Goal: Task Accomplishment & Management: Manage account settings

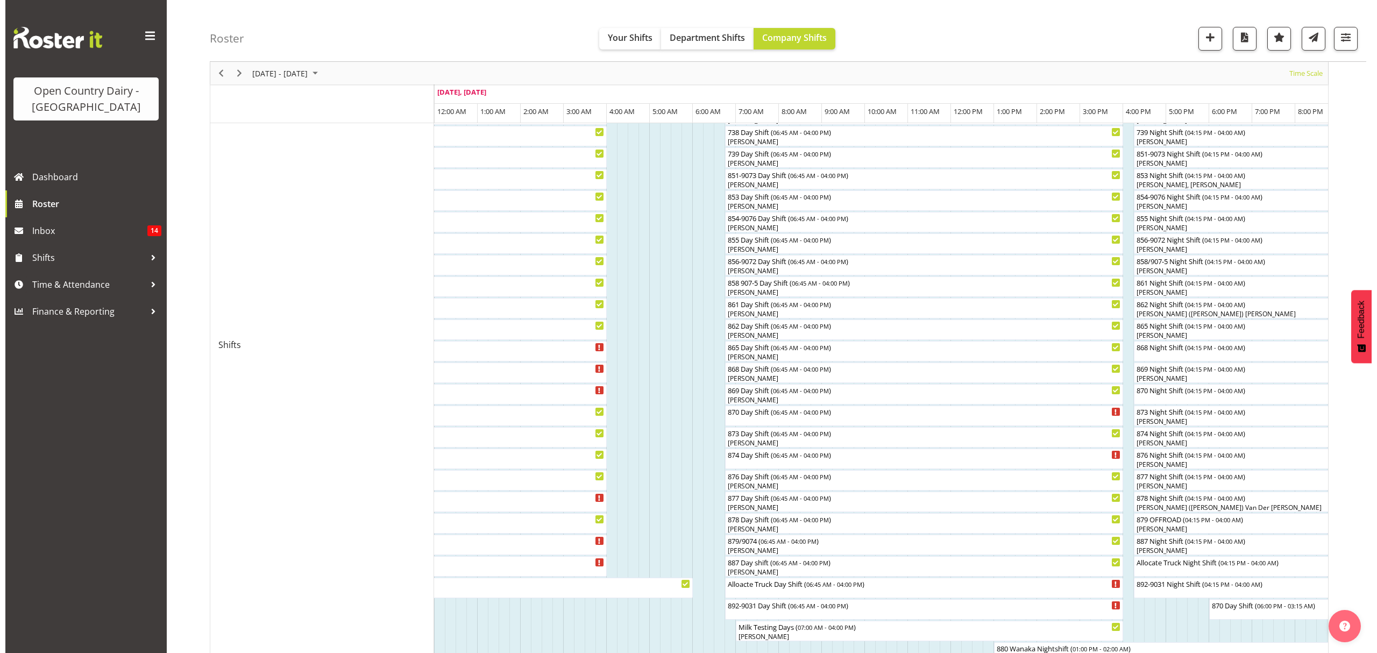
scroll to position [215, 0]
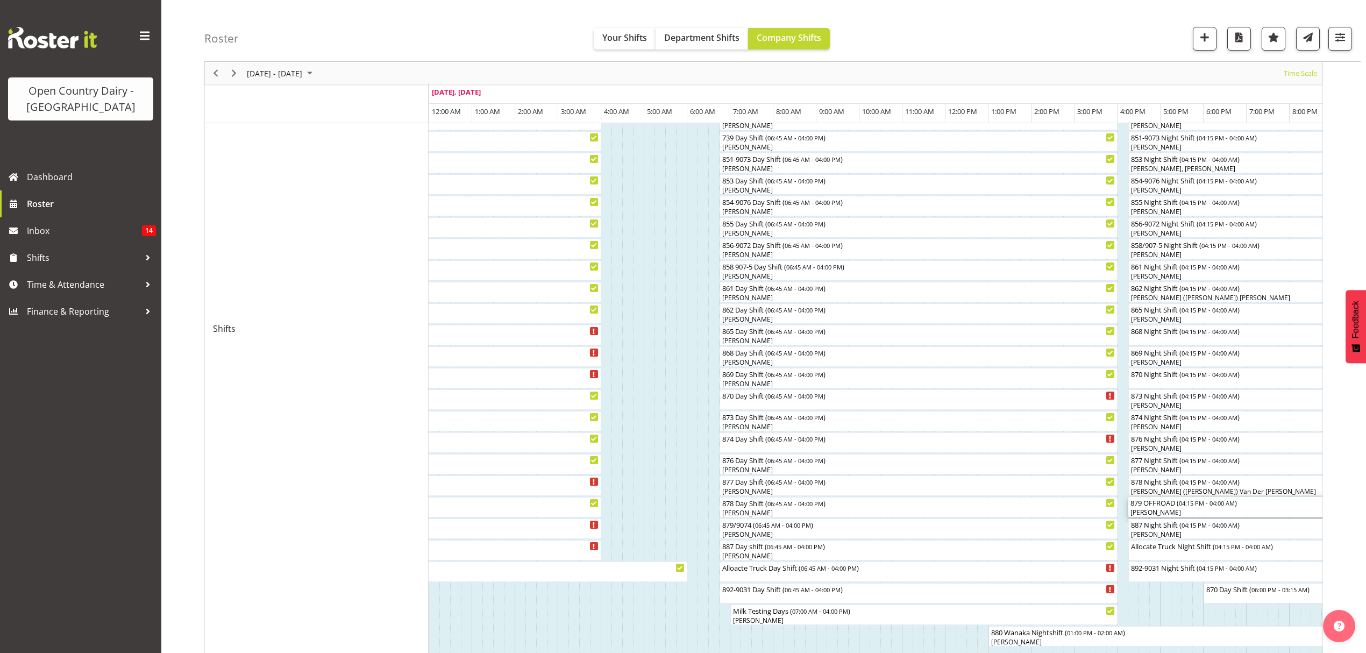
click at [1149, 512] on div "[PERSON_NAME]" at bounding box center [1380, 513] width 501 height 10
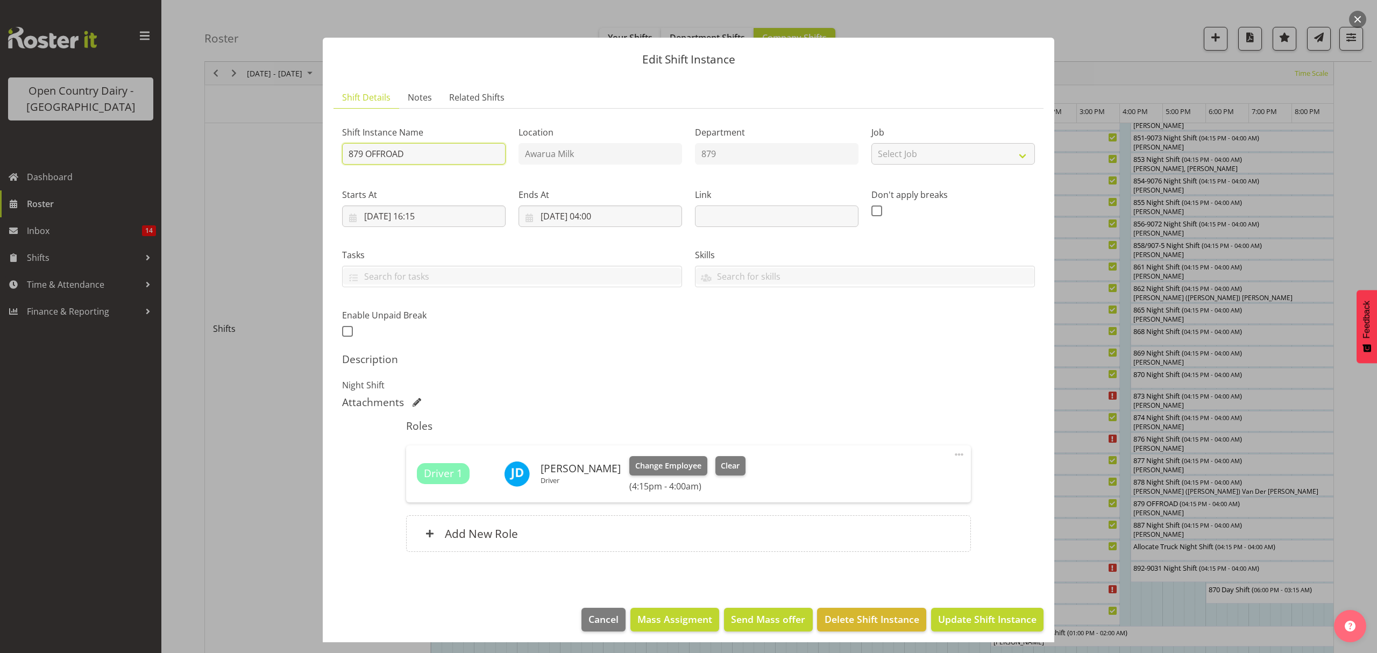
click at [409, 149] on input "879 OFFROAD" at bounding box center [423, 154] width 163 height 22
type input "879 /9074"
click at [994, 616] on span "Update Shift Instance" at bounding box center [987, 619] width 98 height 14
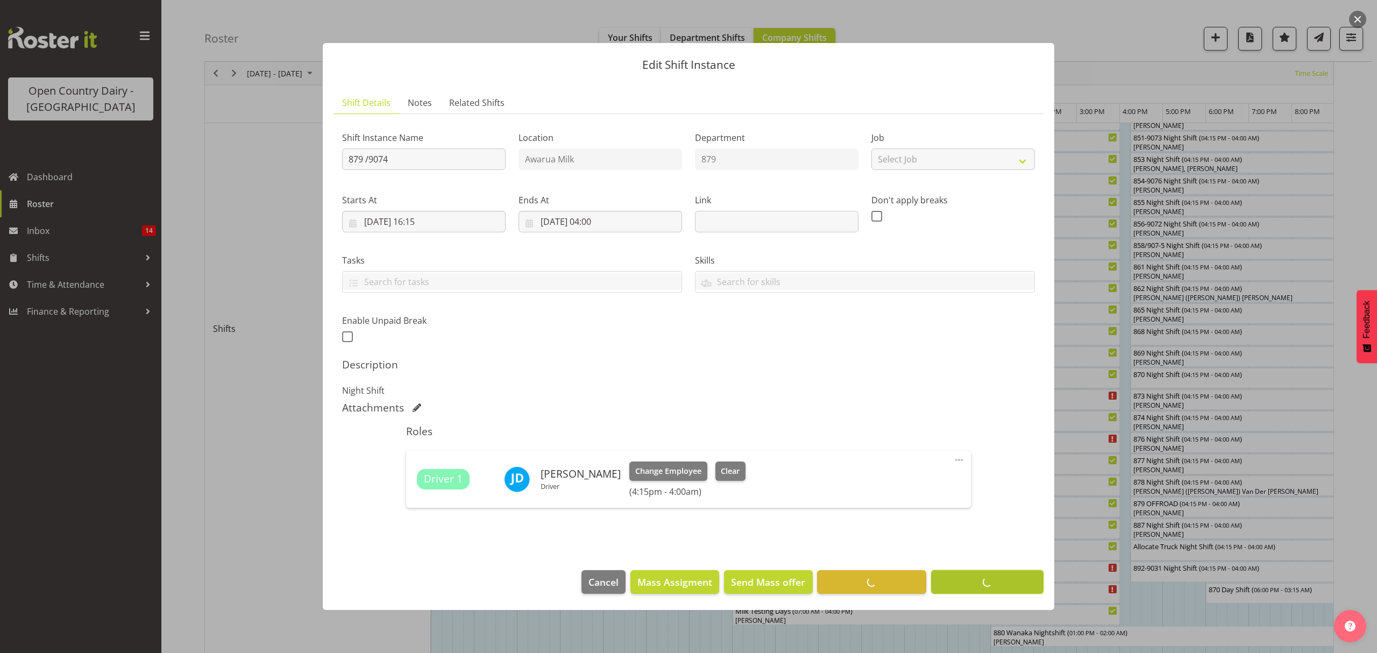
scroll to position [0, 0]
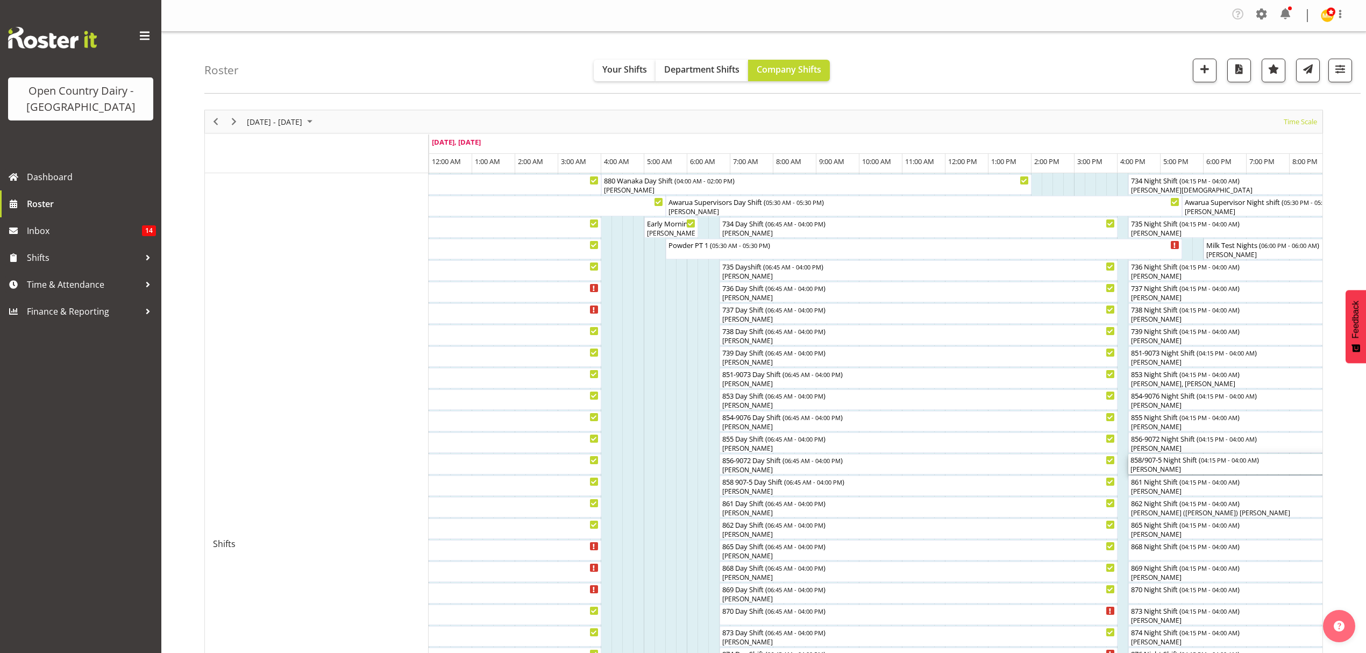
click at [1158, 465] on div "Liam Bellman" at bounding box center [1380, 470] width 501 height 10
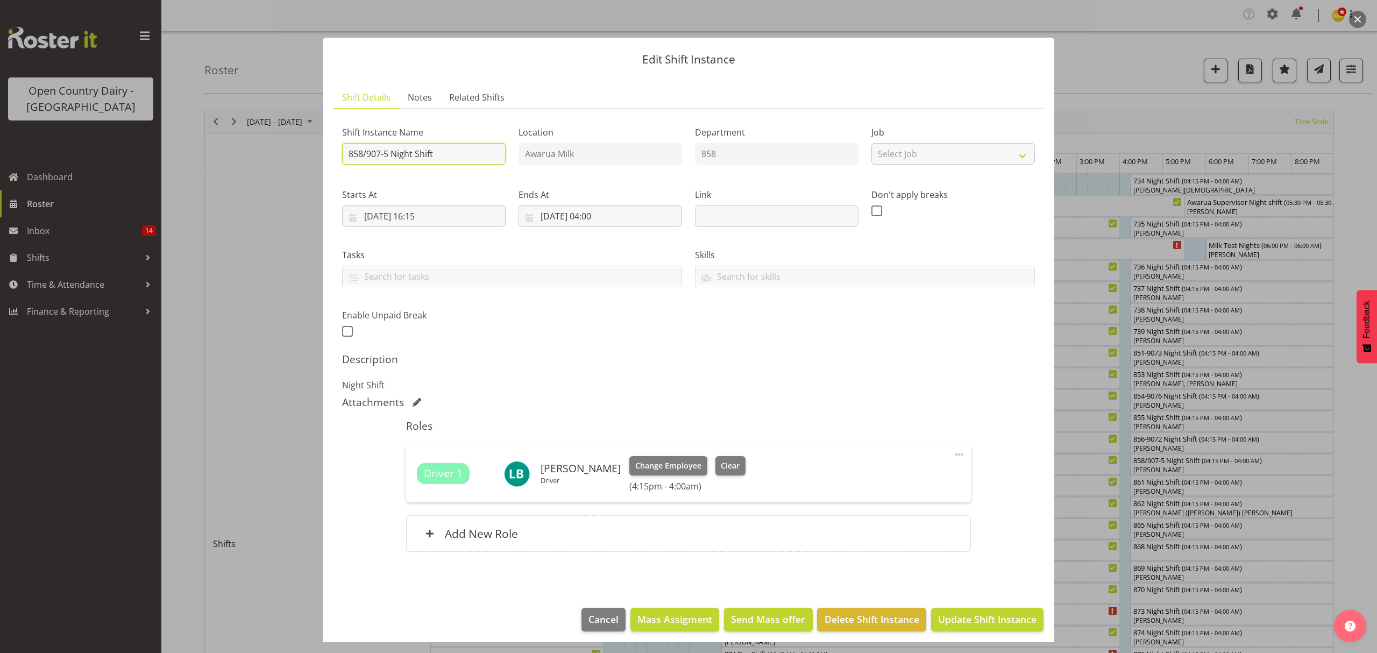
click at [453, 155] on input "858/907-5 Night Shift" at bounding box center [423, 154] width 163 height 22
type input "858/9075 OFF ROAD"
click at [721, 465] on span "Clear" at bounding box center [730, 466] width 19 height 12
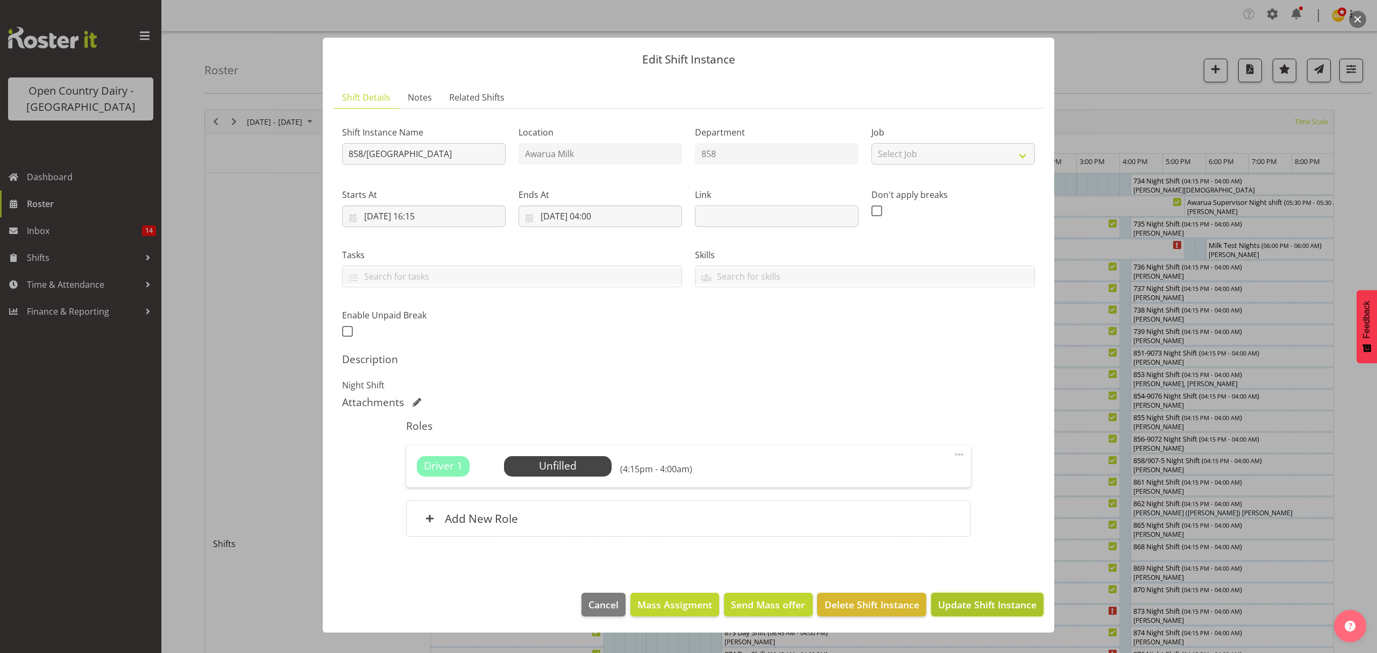
click at [972, 605] on span "Update Shift Instance" at bounding box center [987, 604] width 98 height 14
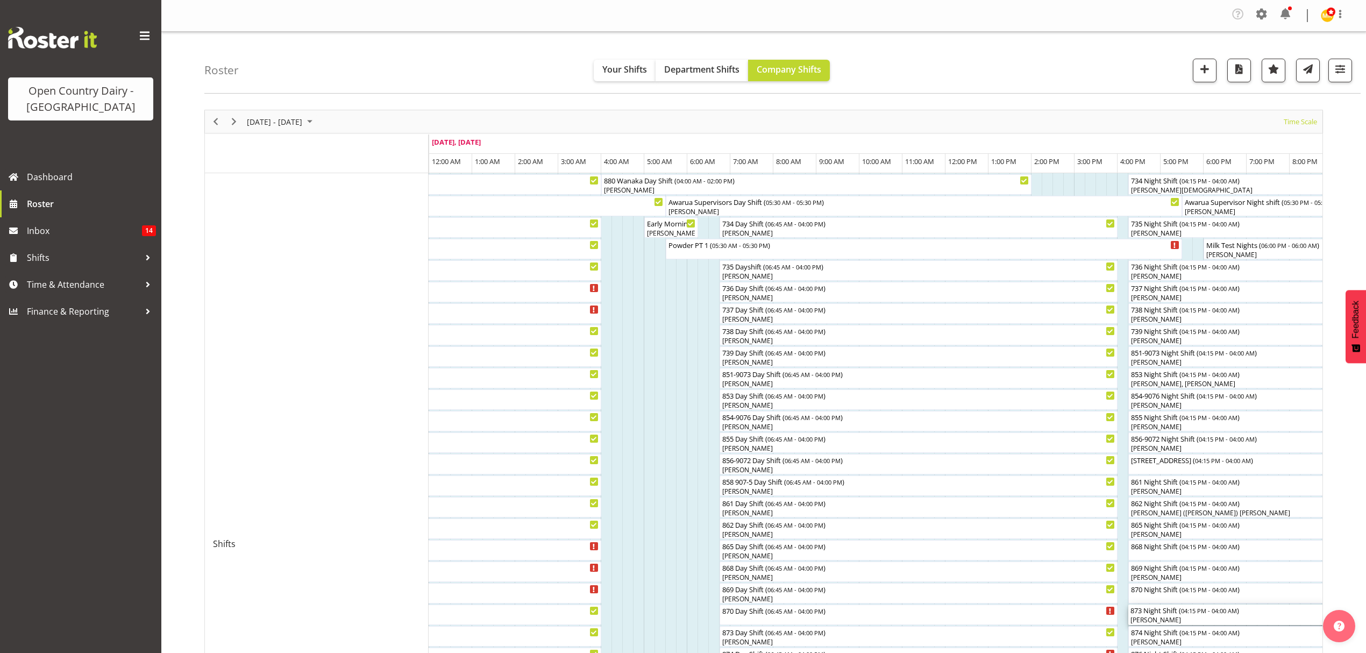
click at [1162, 620] on div "[PERSON_NAME]" at bounding box center [1380, 620] width 501 height 10
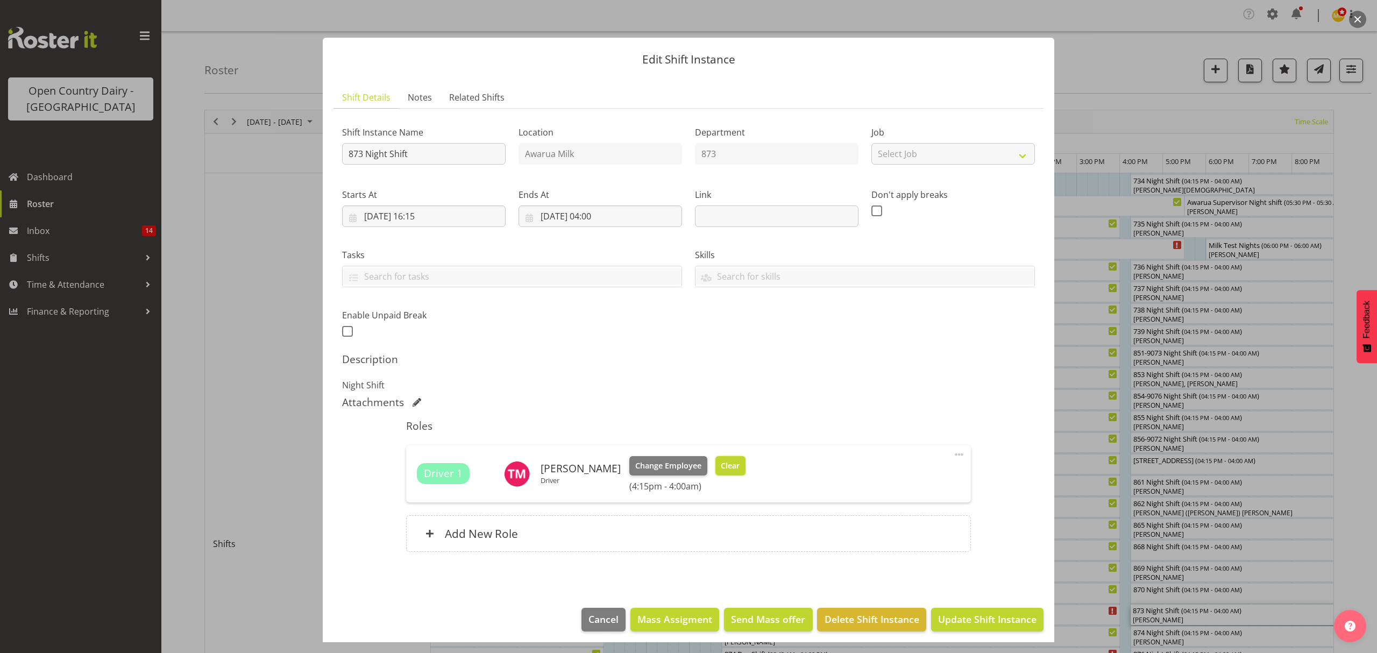
click at [721, 461] on span "Clear" at bounding box center [730, 466] width 19 height 12
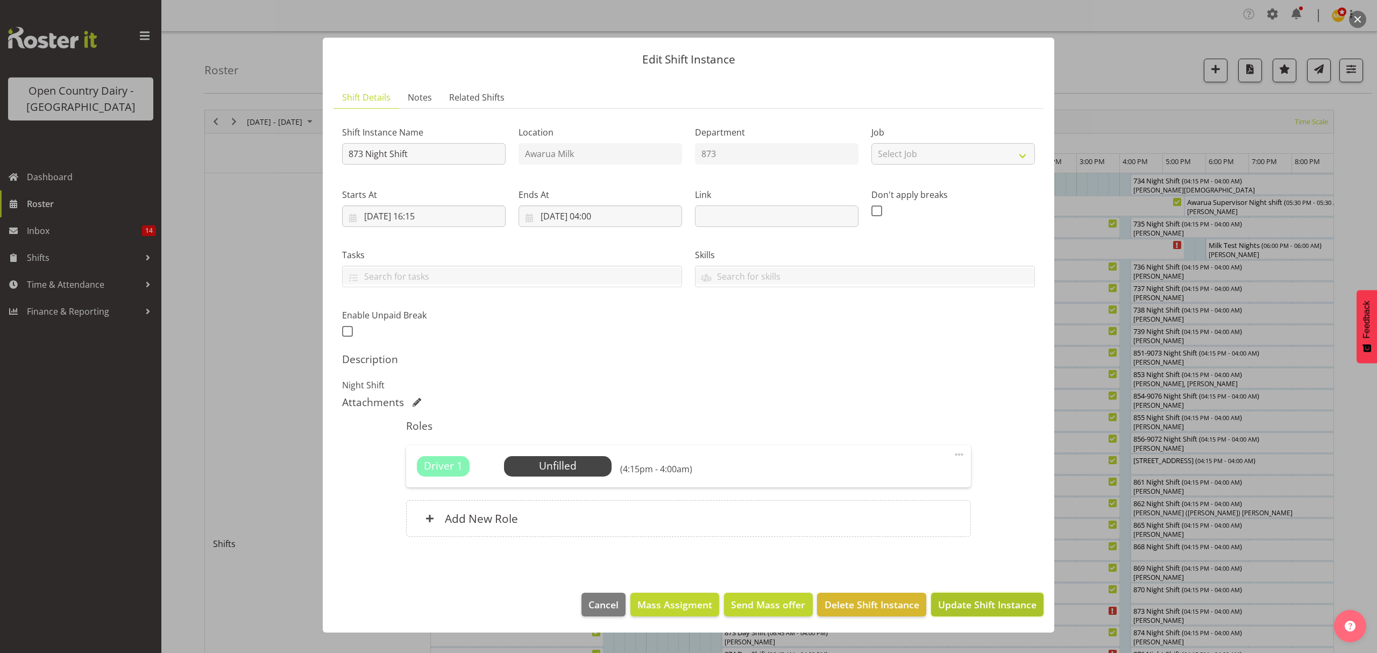
click at [975, 602] on span "Update Shift Instance" at bounding box center [987, 604] width 98 height 14
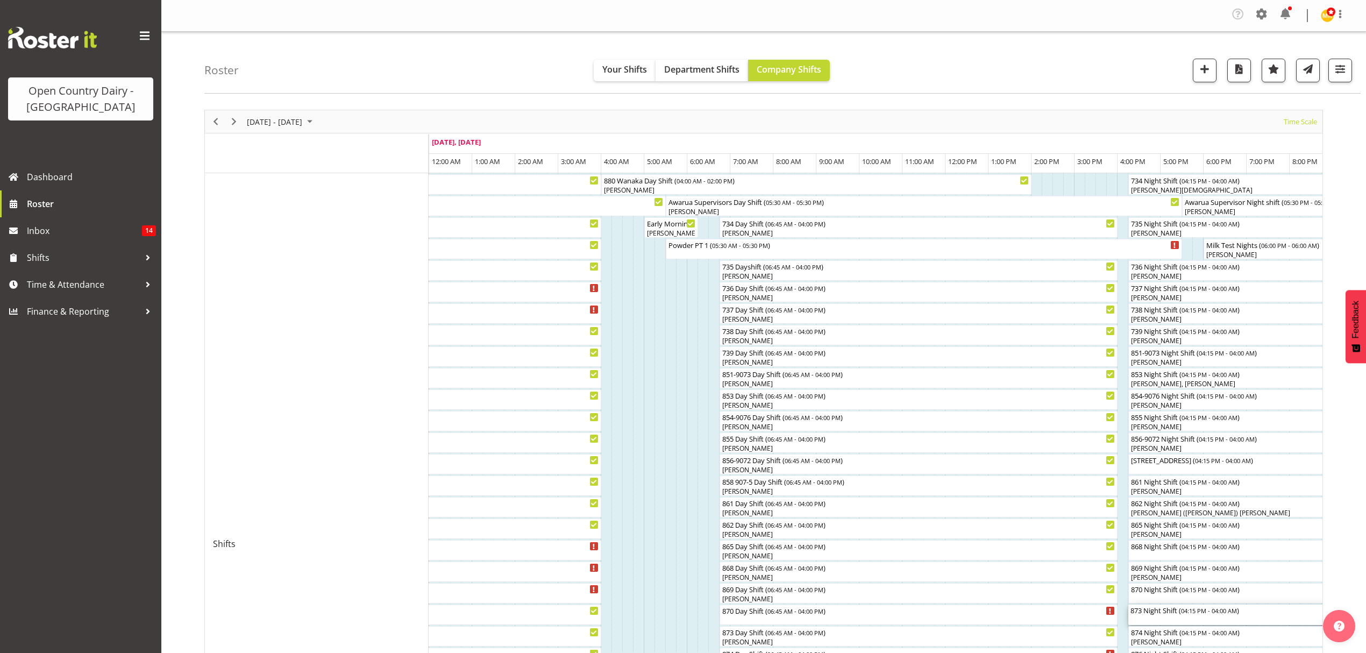
click at [1141, 622] on div "873 Night Shift ( 04:15 PM - 04:00 AM )" at bounding box center [1380, 614] width 501 height 20
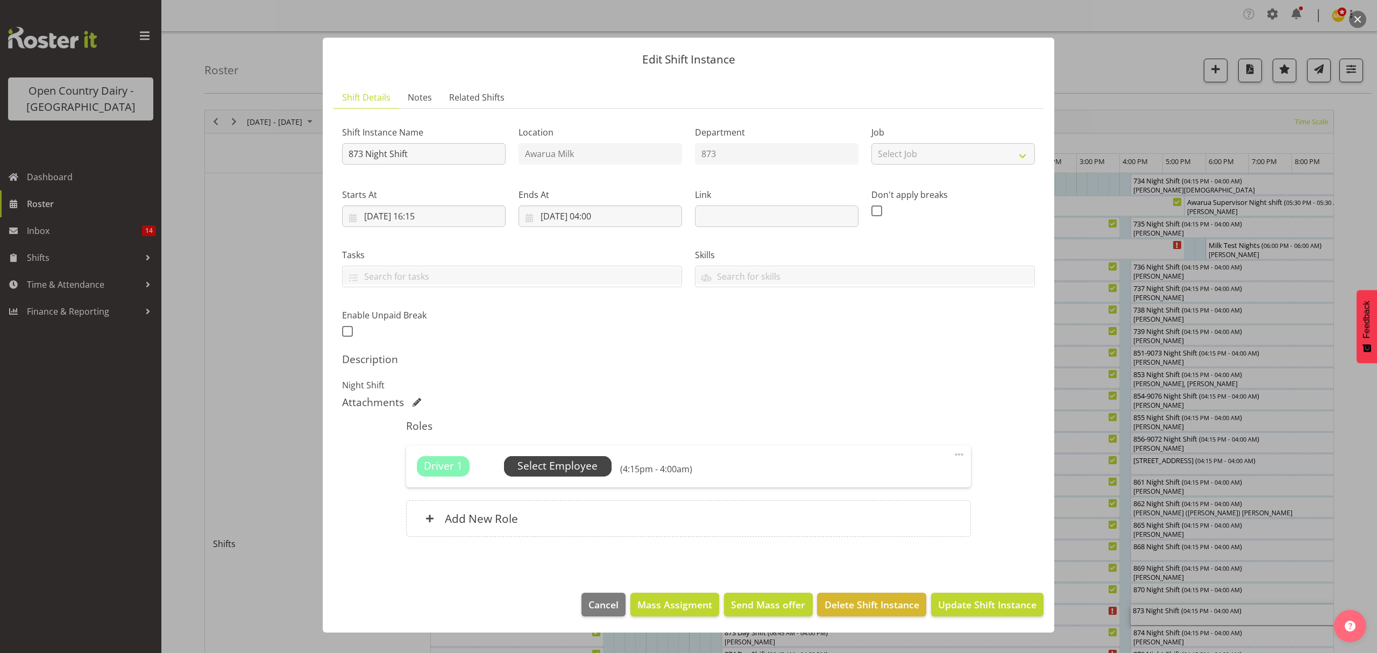
click at [565, 468] on span "Select Employee" at bounding box center [557, 466] width 80 height 16
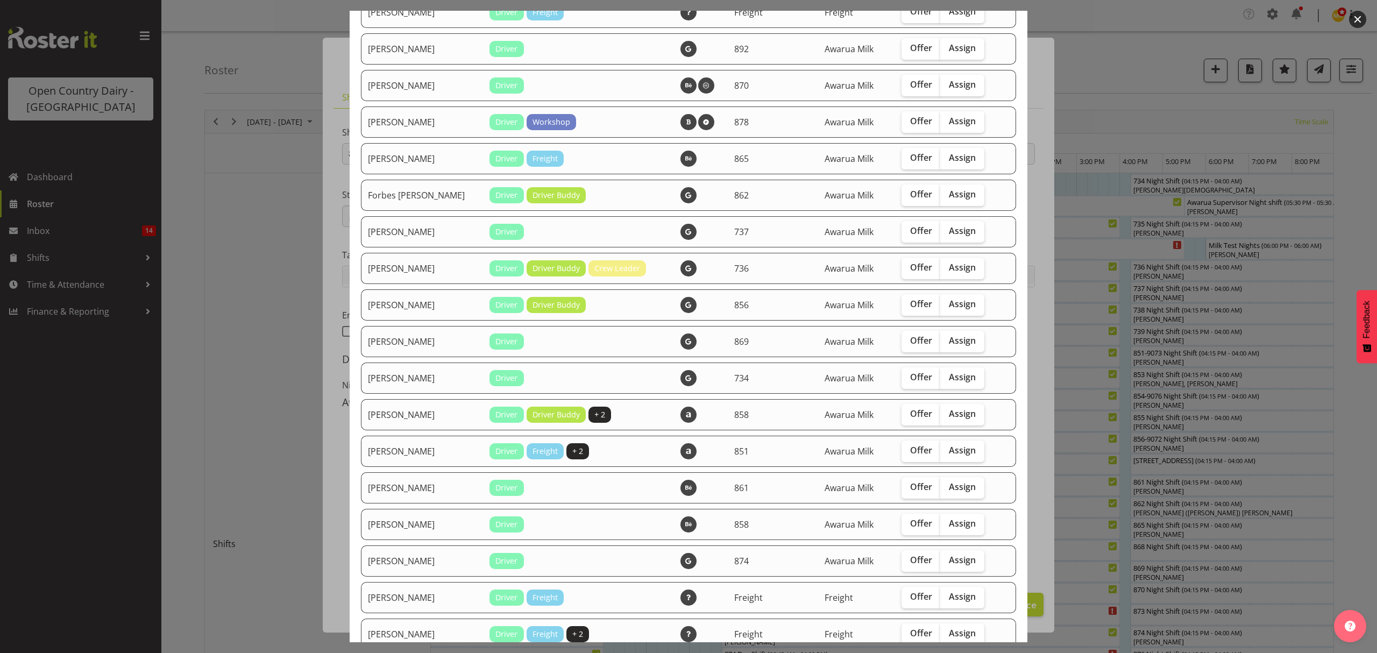
scroll to position [788, 0]
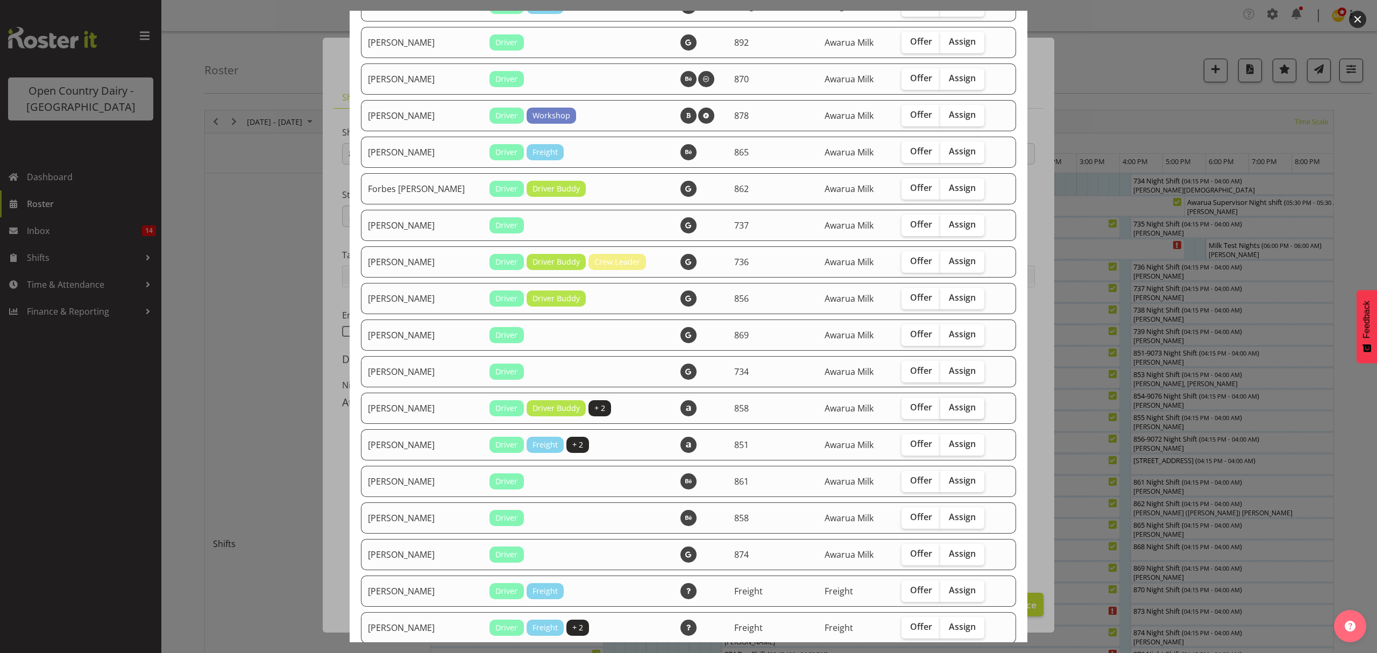
click at [949, 407] on span "Assign" at bounding box center [962, 407] width 27 height 11
click at [945, 407] on input "Assign" at bounding box center [943, 407] width 7 height 7
checkbox input "true"
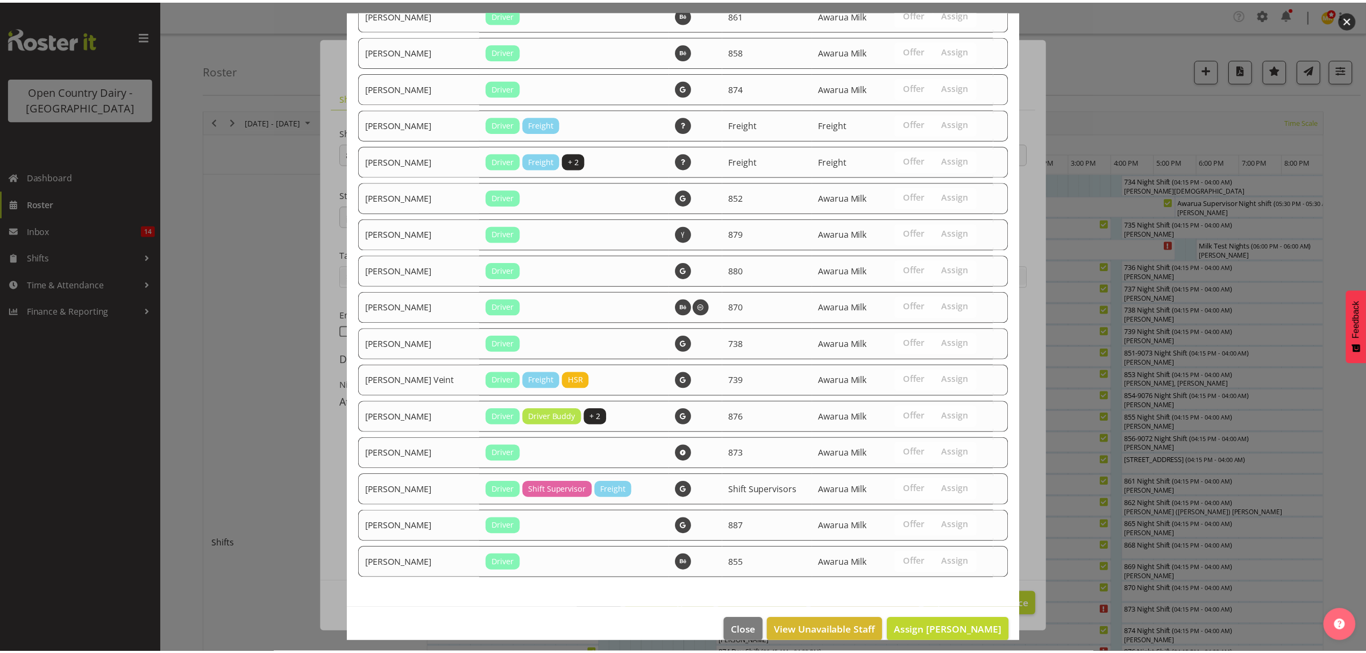
scroll to position [1271, 0]
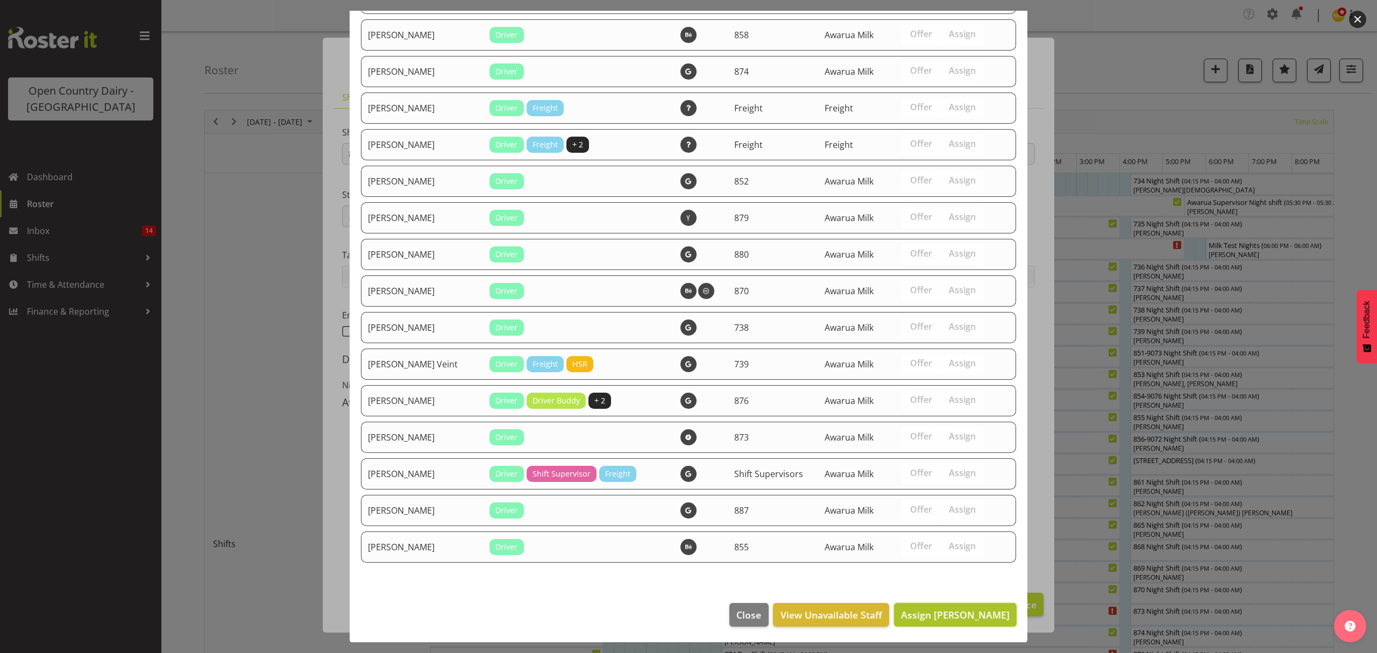
click at [965, 608] on span "Assign Liam Bellman" at bounding box center [955, 614] width 109 height 13
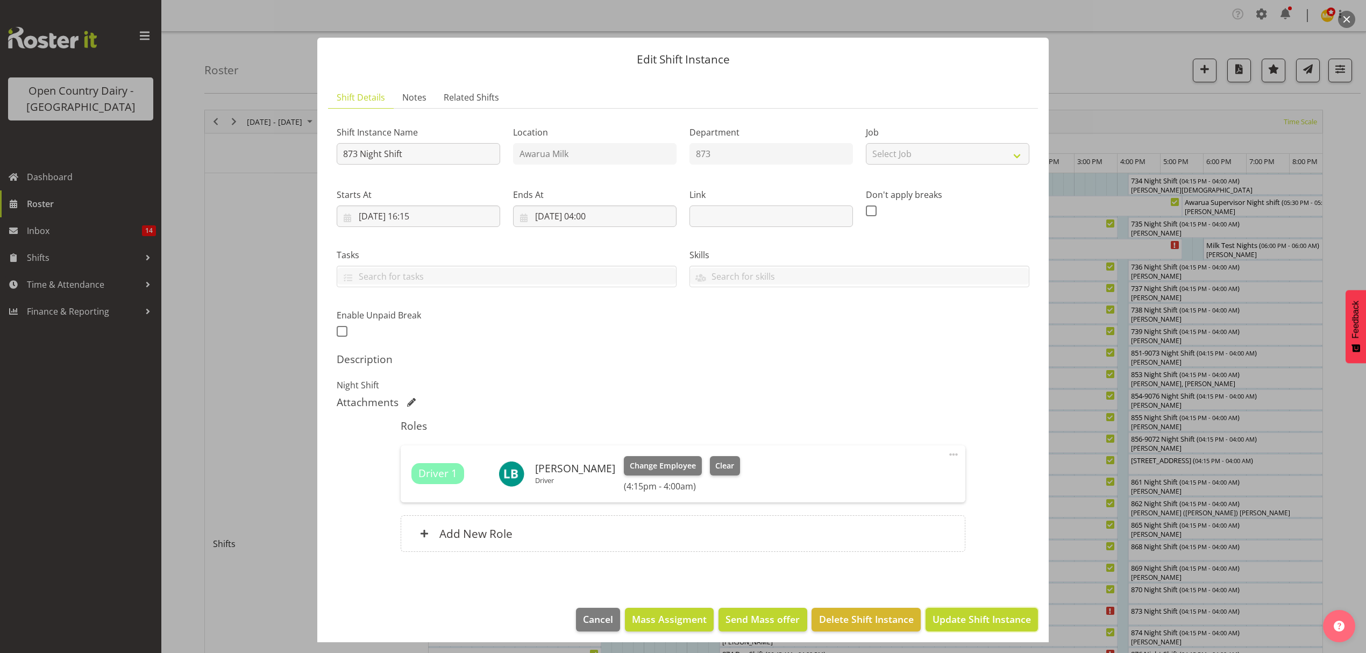
click at [964, 616] on span "Update Shift Instance" at bounding box center [981, 619] width 98 height 14
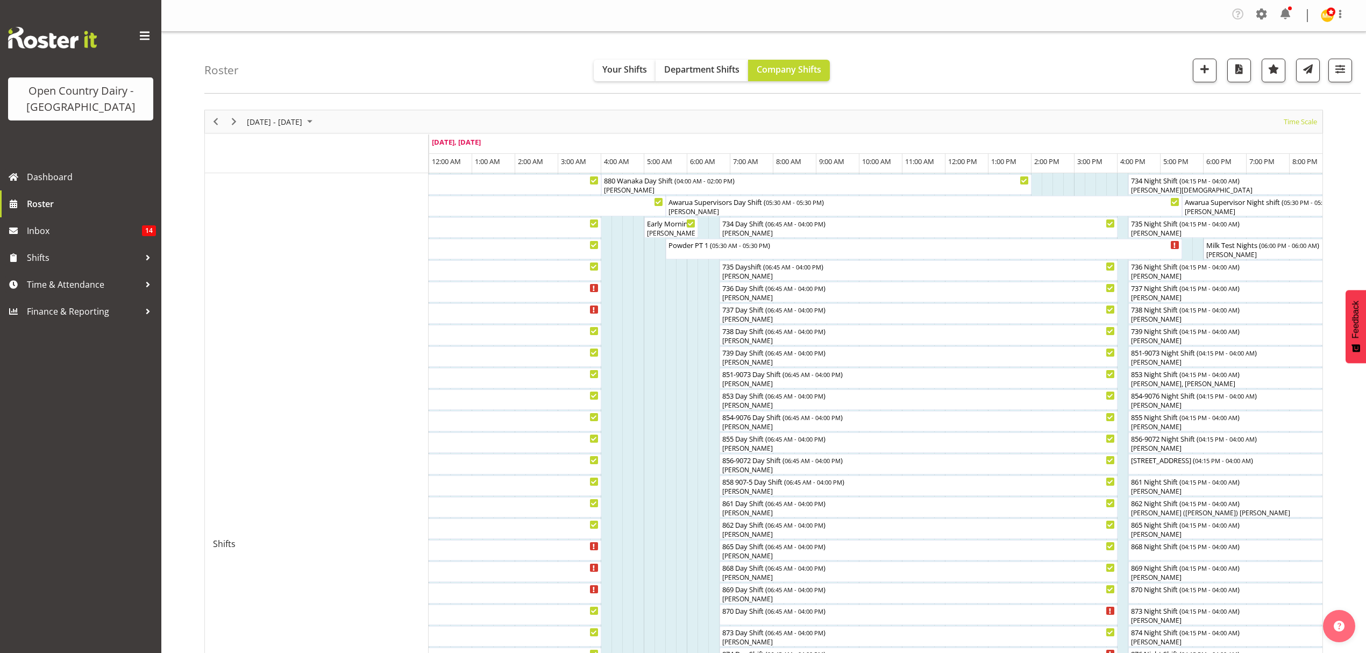
scroll to position [358, 0]
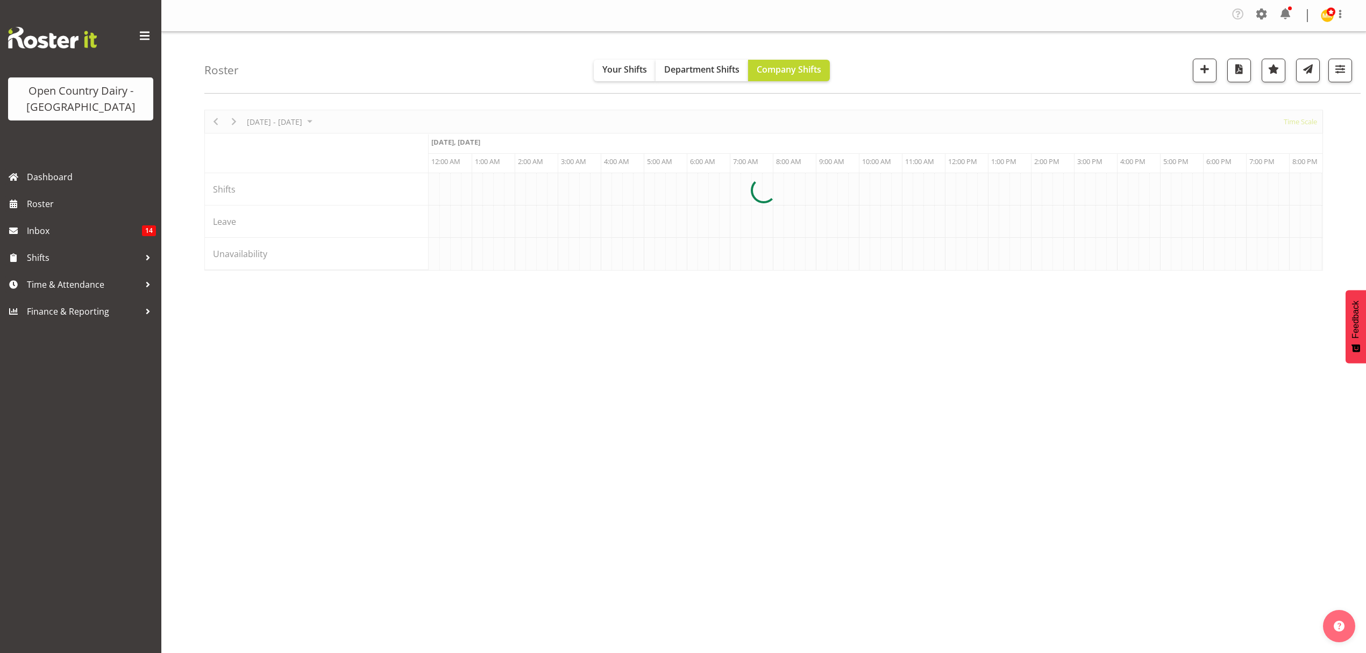
scroll to position [0, 5162]
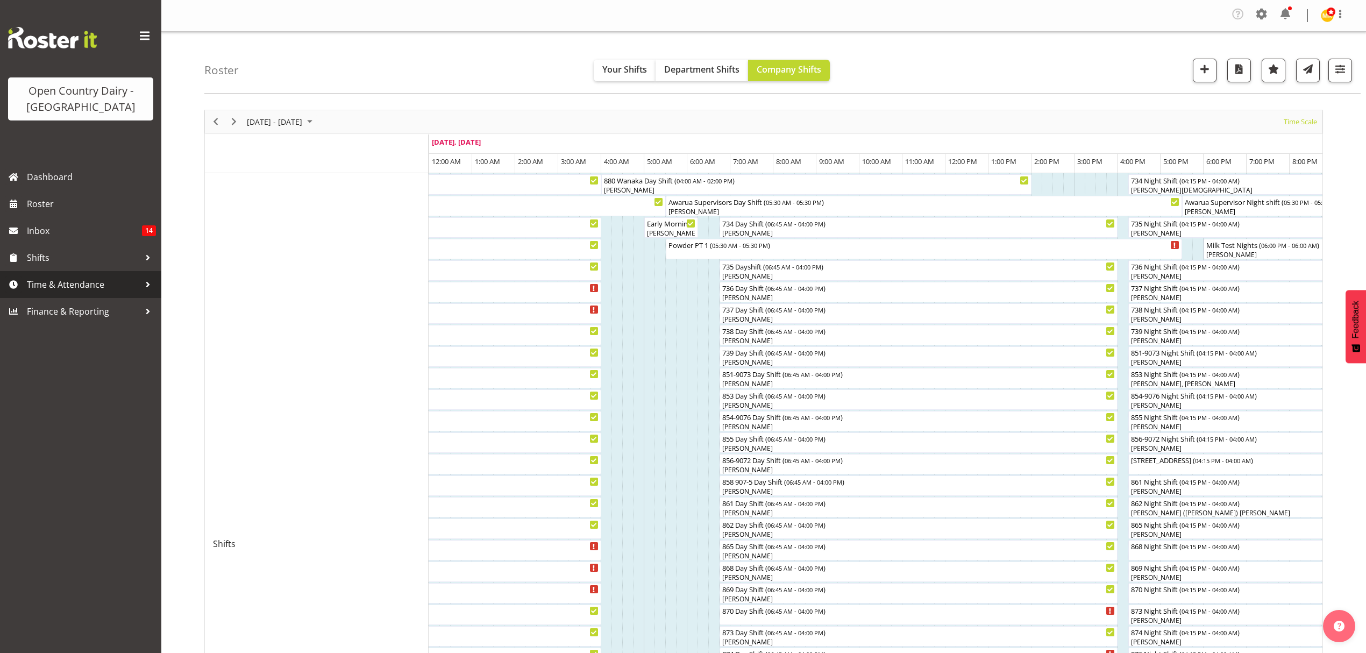
click at [61, 286] on span "Time & Attendance" at bounding box center [83, 284] width 113 height 16
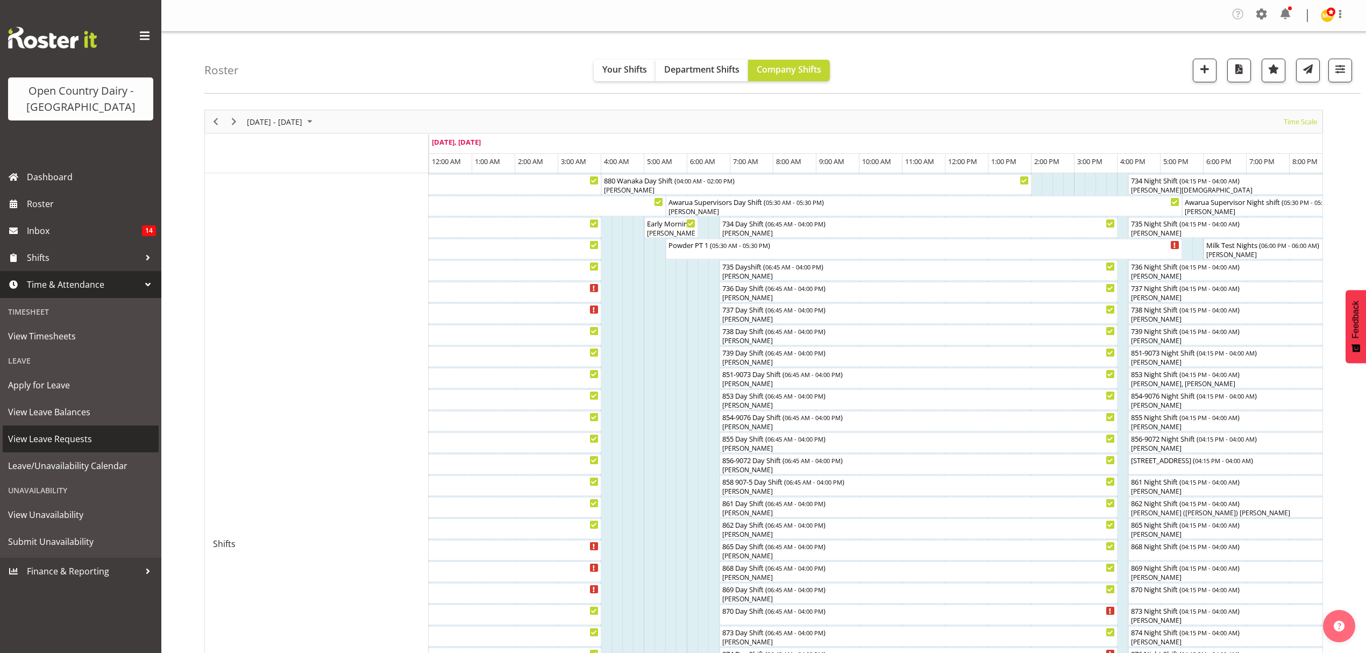
click at [72, 441] on span "View Leave Requests" at bounding box center [80, 439] width 145 height 16
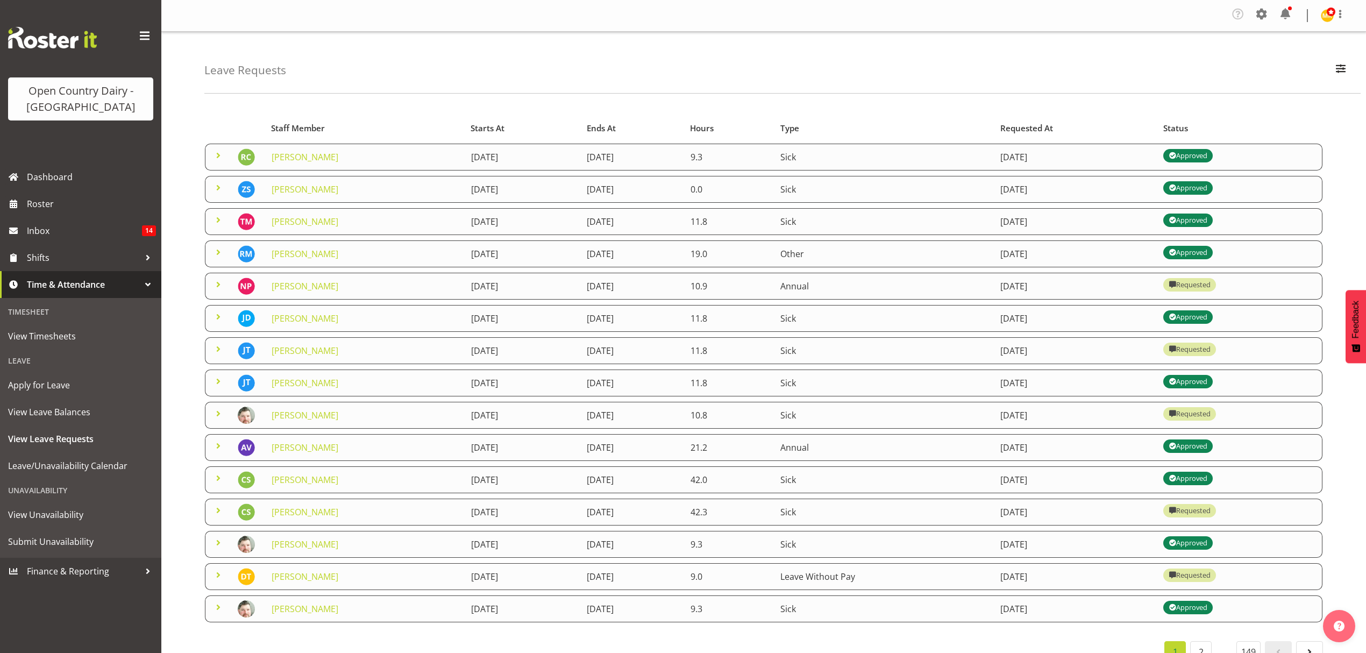
scroll to position [41, 0]
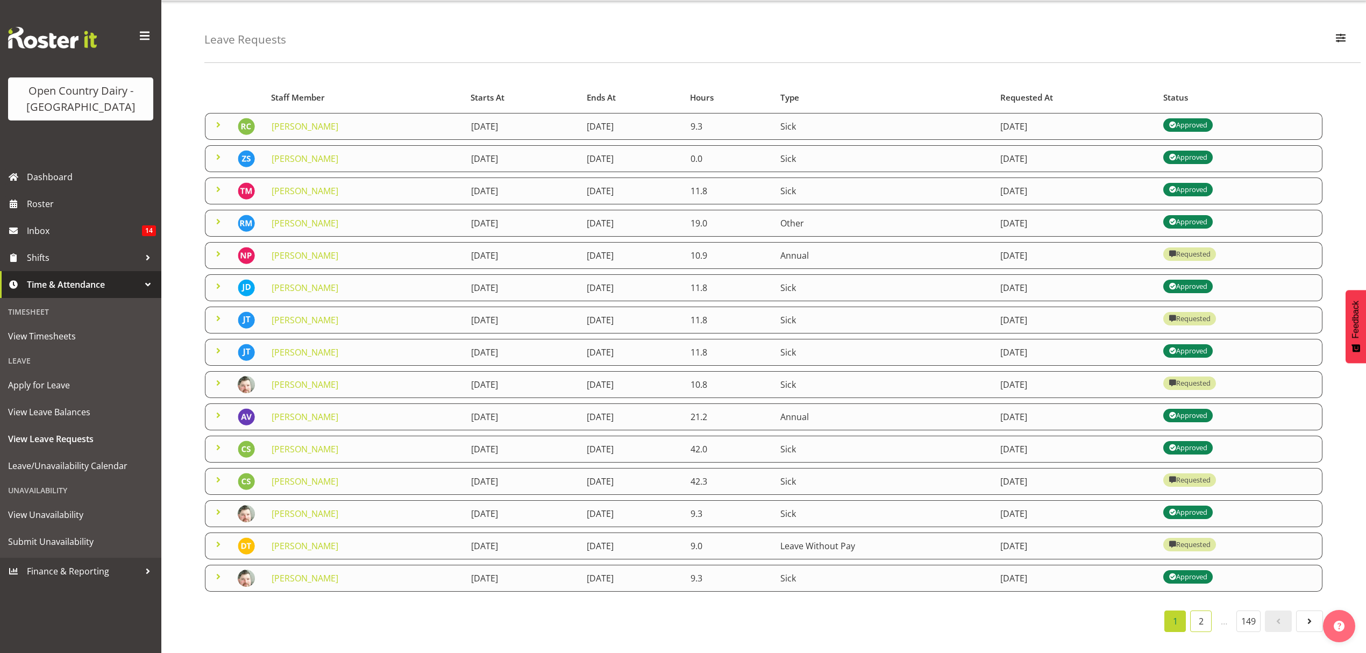
click at [1201, 610] on link "2" at bounding box center [1201, 621] width 22 height 22
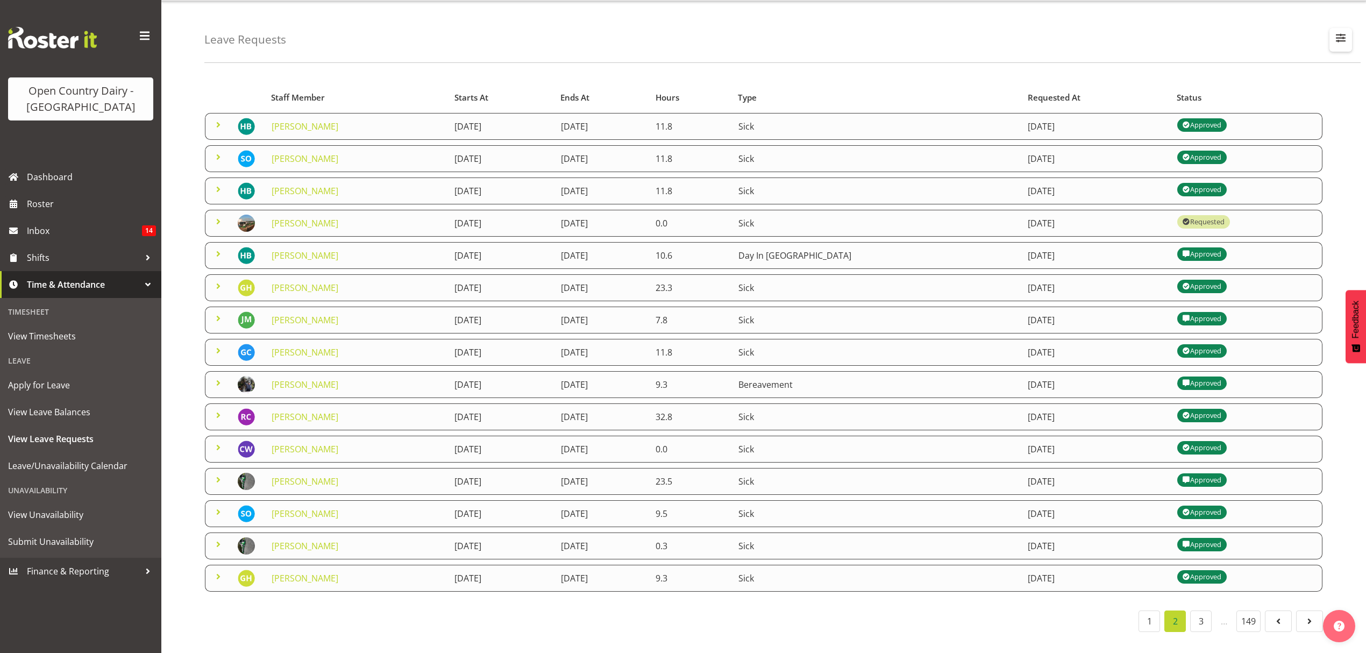
click at [1339, 31] on span "button" at bounding box center [1341, 38] width 14 height 14
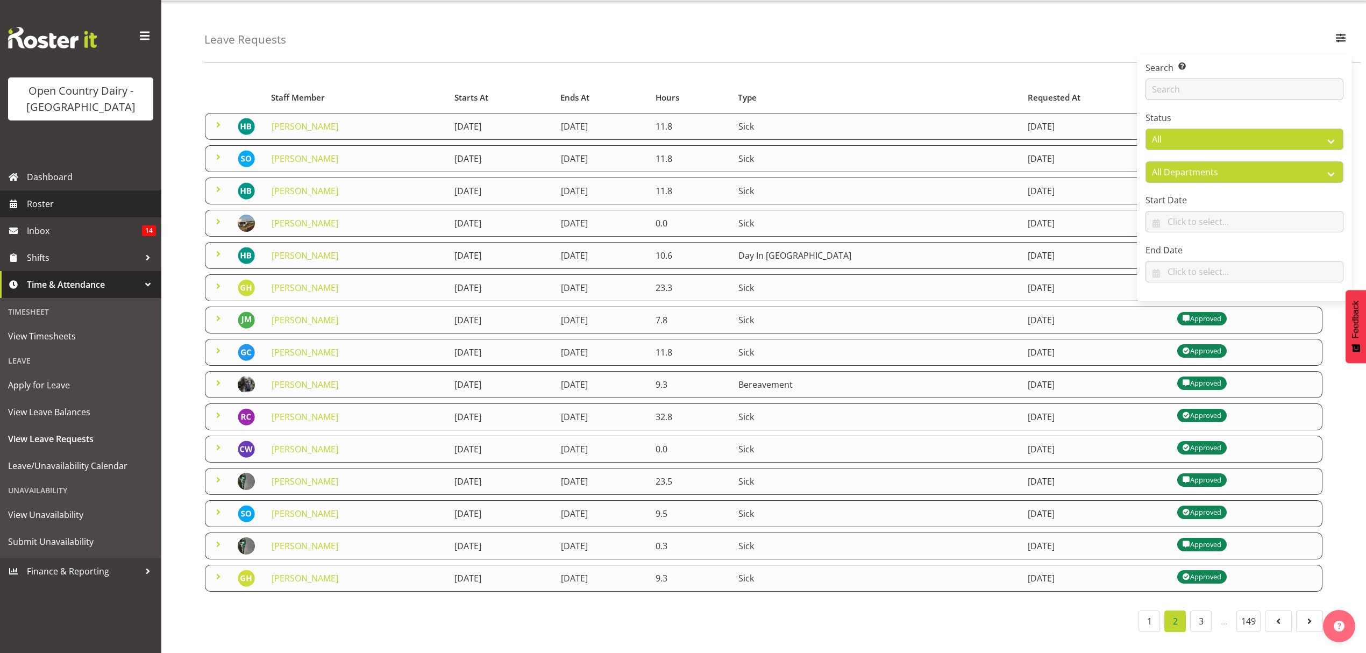
click at [69, 204] on span "Roster" at bounding box center [91, 204] width 129 height 16
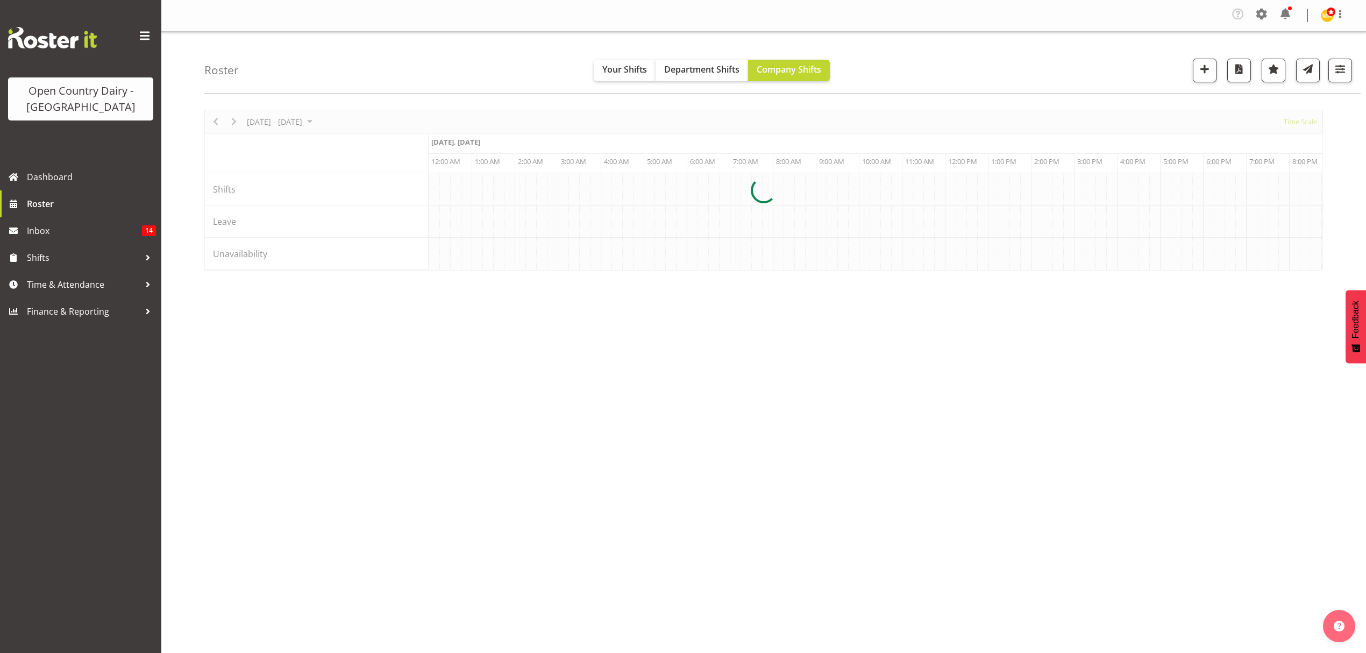
scroll to position [0, 5162]
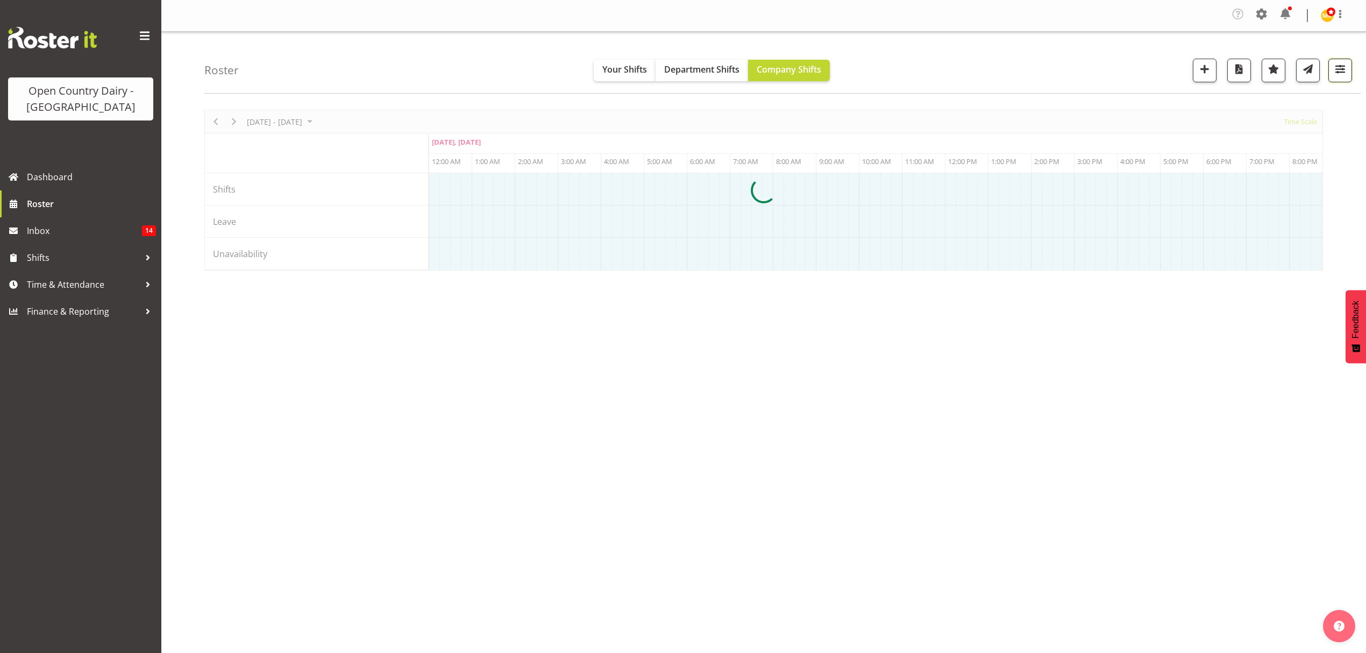
click at [1334, 63] on span "button" at bounding box center [1340, 69] width 14 height 14
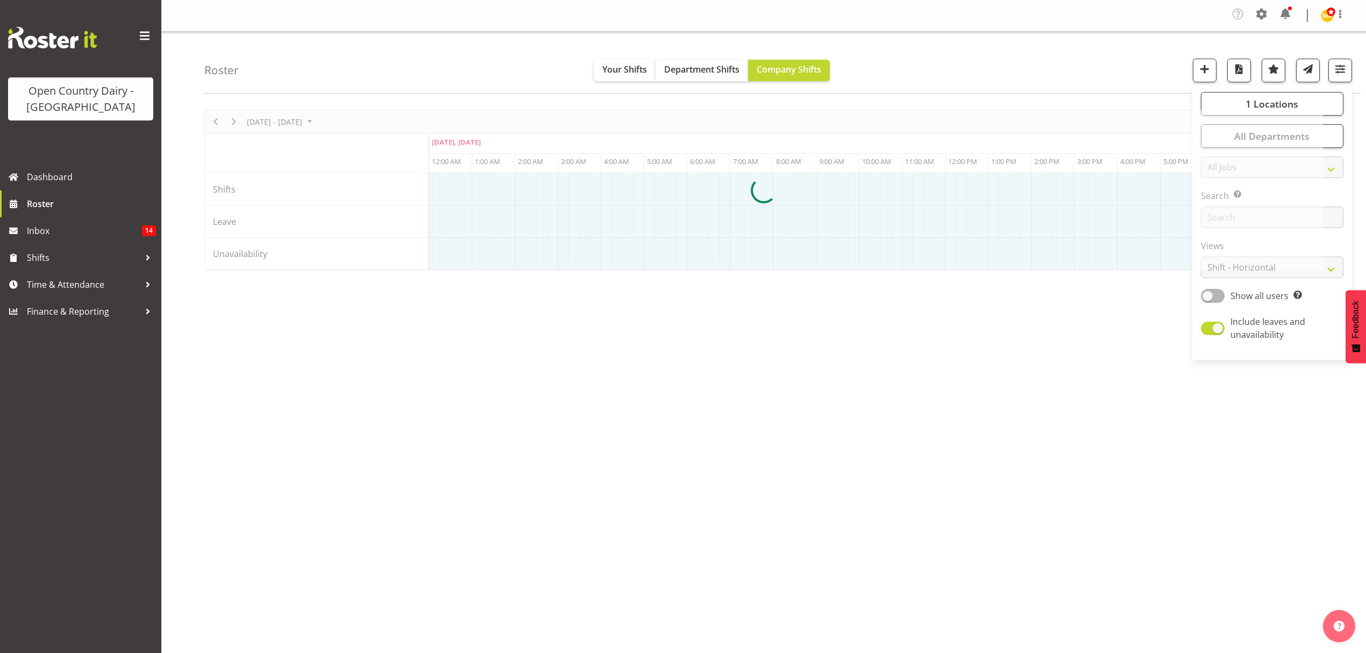
click at [1244, 220] on div at bounding box center [763, 190] width 1119 height 161
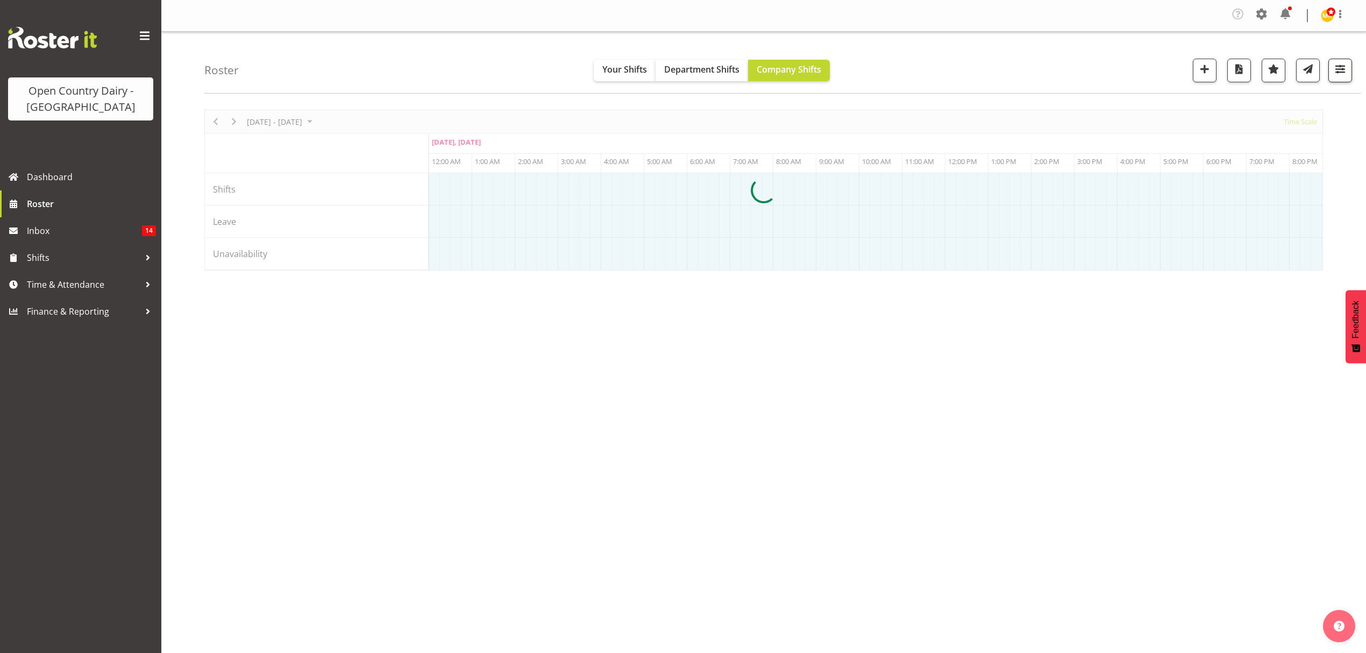
click at [1338, 69] on span "button" at bounding box center [1340, 69] width 14 height 14
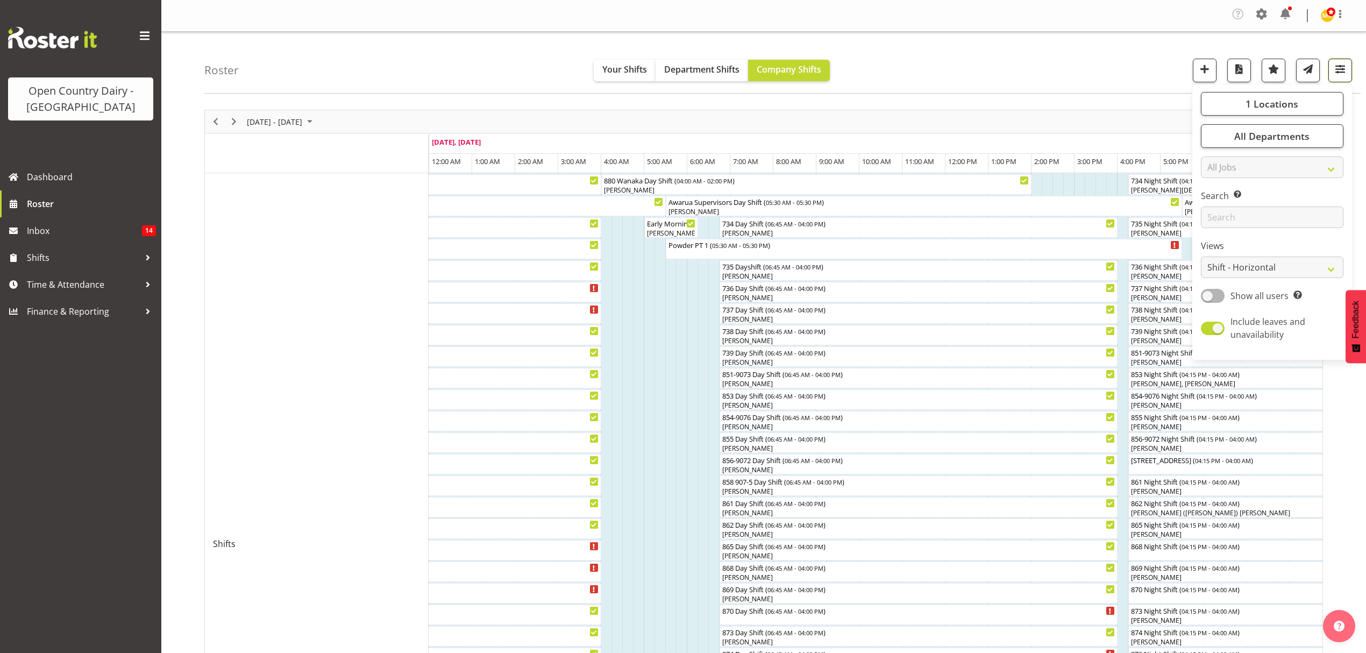
click at [1343, 68] on span "button" at bounding box center [1340, 69] width 14 height 14
click at [1336, 268] on select "Staff Role Shift - Horizontal Shift - Vertical Staff - Location" at bounding box center [1272, 268] width 143 height 22
select select "staff"
click at [1201, 257] on select "Staff Role Shift - Horizontal Shift - Vertical Staff - Location" at bounding box center [1272, 268] width 143 height 22
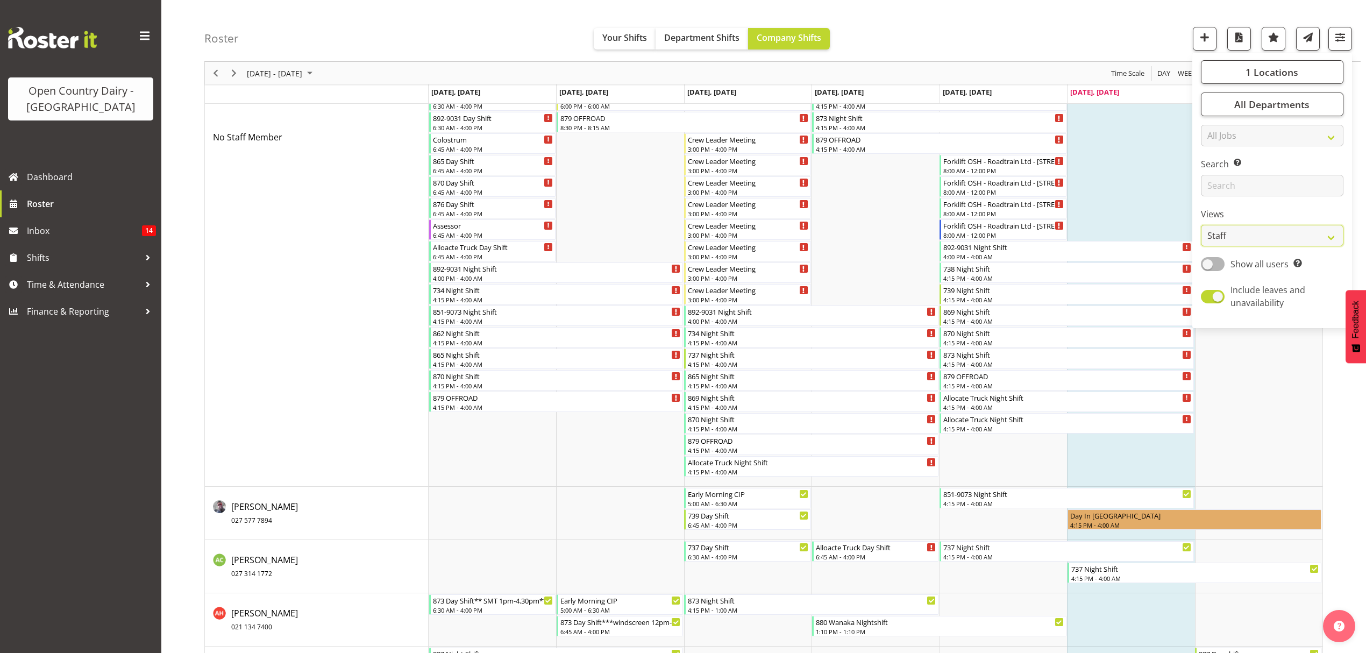
scroll to position [573, 0]
